Goal: Book appointment/travel/reservation

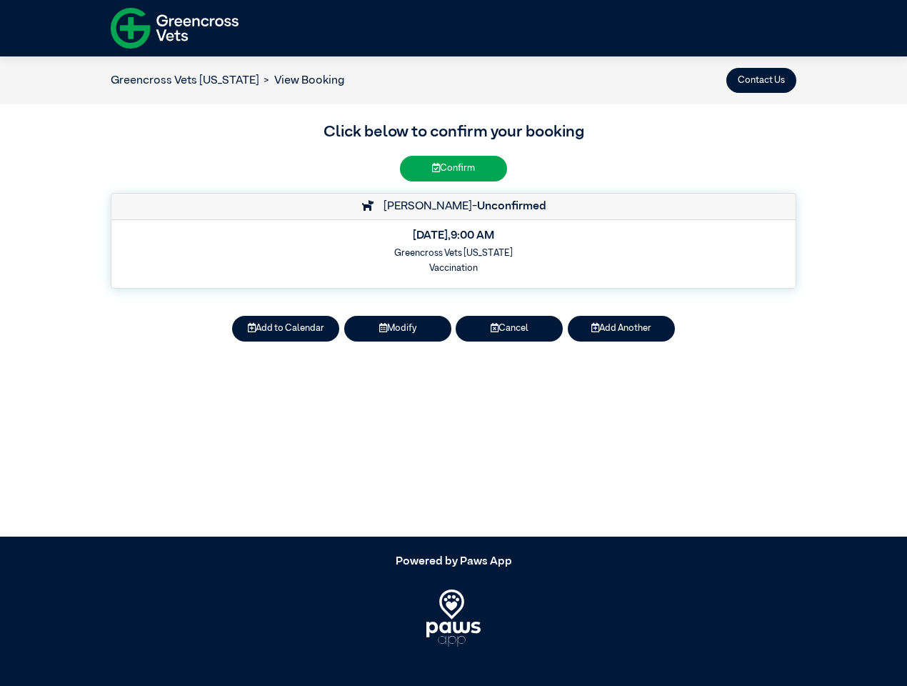
click at [762, 80] on button "Contact Us" at bounding box center [762, 80] width 70 height 25
click at [286, 329] on button "Add to Calendar" at bounding box center [285, 328] width 107 height 25
click at [398, 329] on button "Modify" at bounding box center [397, 328] width 107 height 25
click at [509, 329] on button "Cancel" at bounding box center [509, 328] width 107 height 25
click at [622, 329] on button "Add Another" at bounding box center [621, 328] width 107 height 25
